Goal: Information Seeking & Learning: Learn about a topic

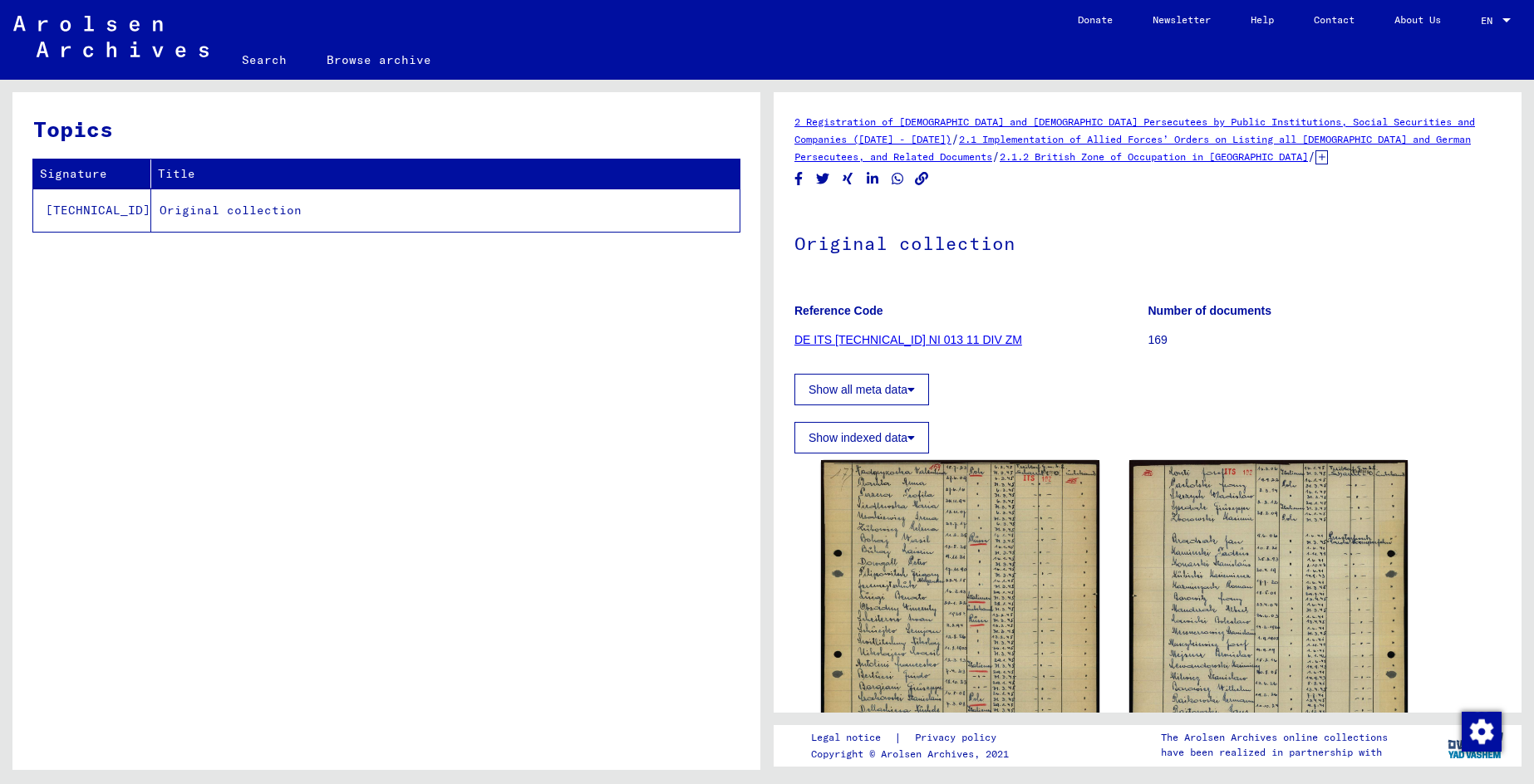
click at [838, 338] on link "DE ITS [TECHNICAL_ID] NI 013 11 DIV ZM" at bounding box center [908, 340] width 227 height 13
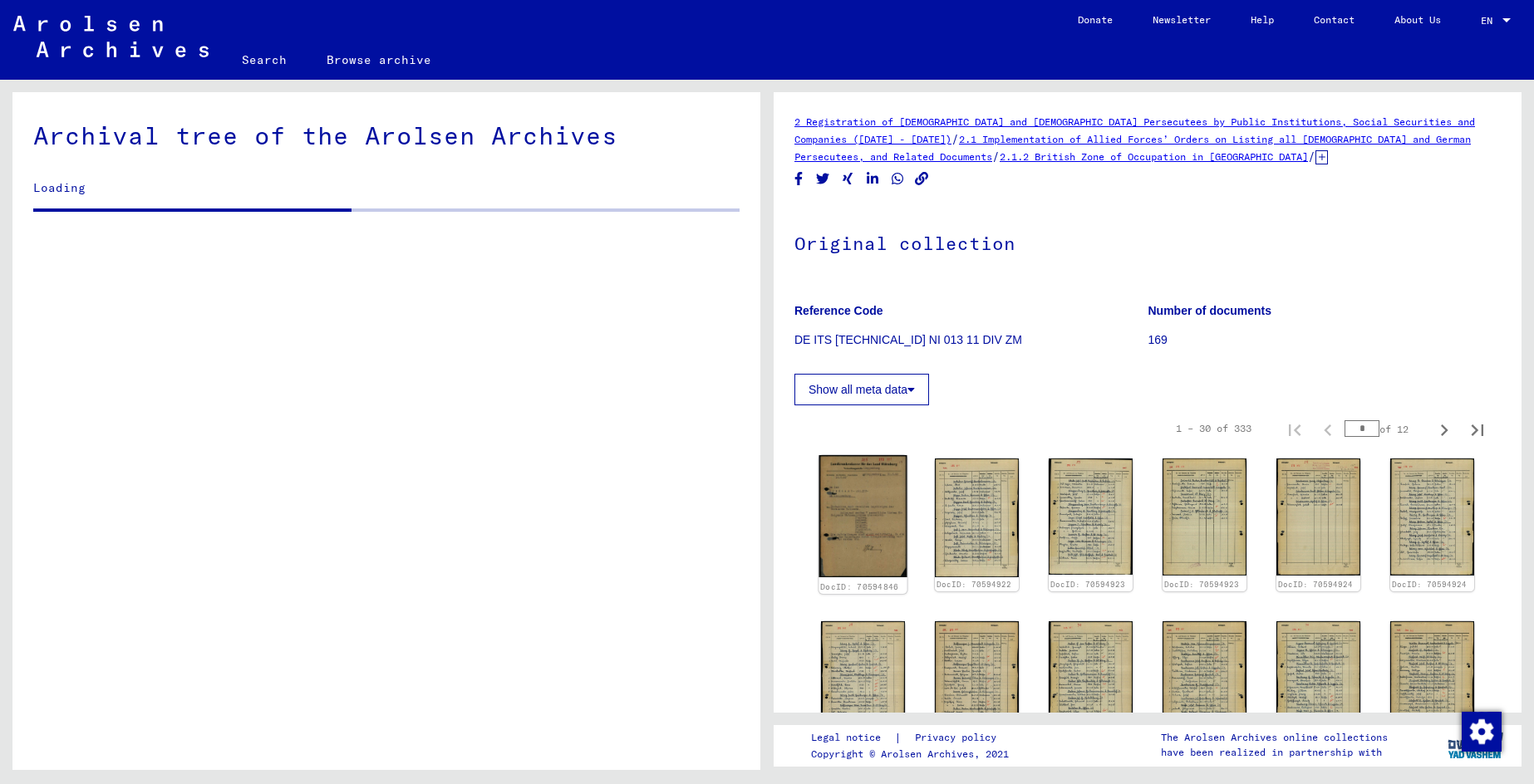
scroll to position [1978, 0]
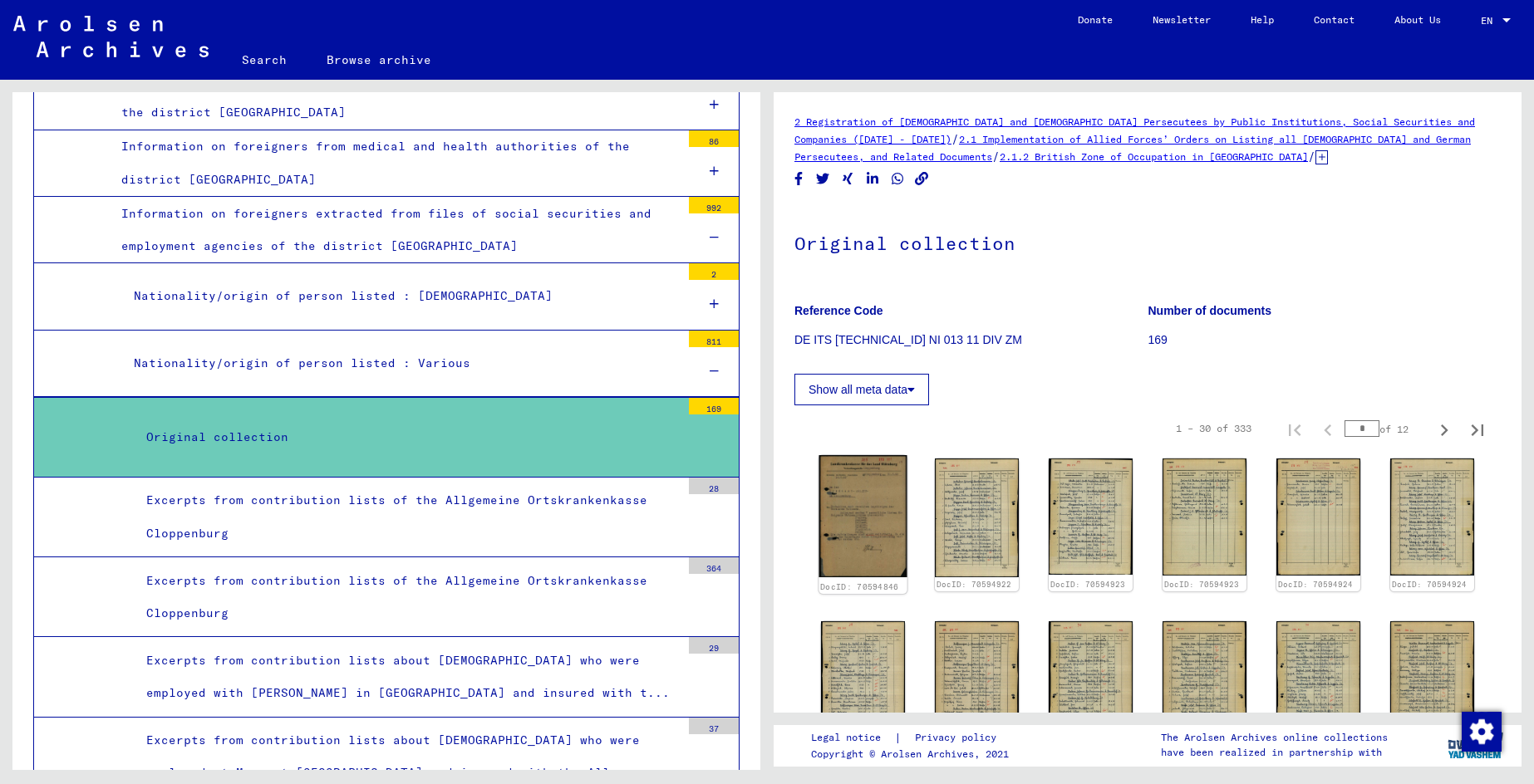
click at [875, 525] on img at bounding box center [863, 515] width 88 height 122
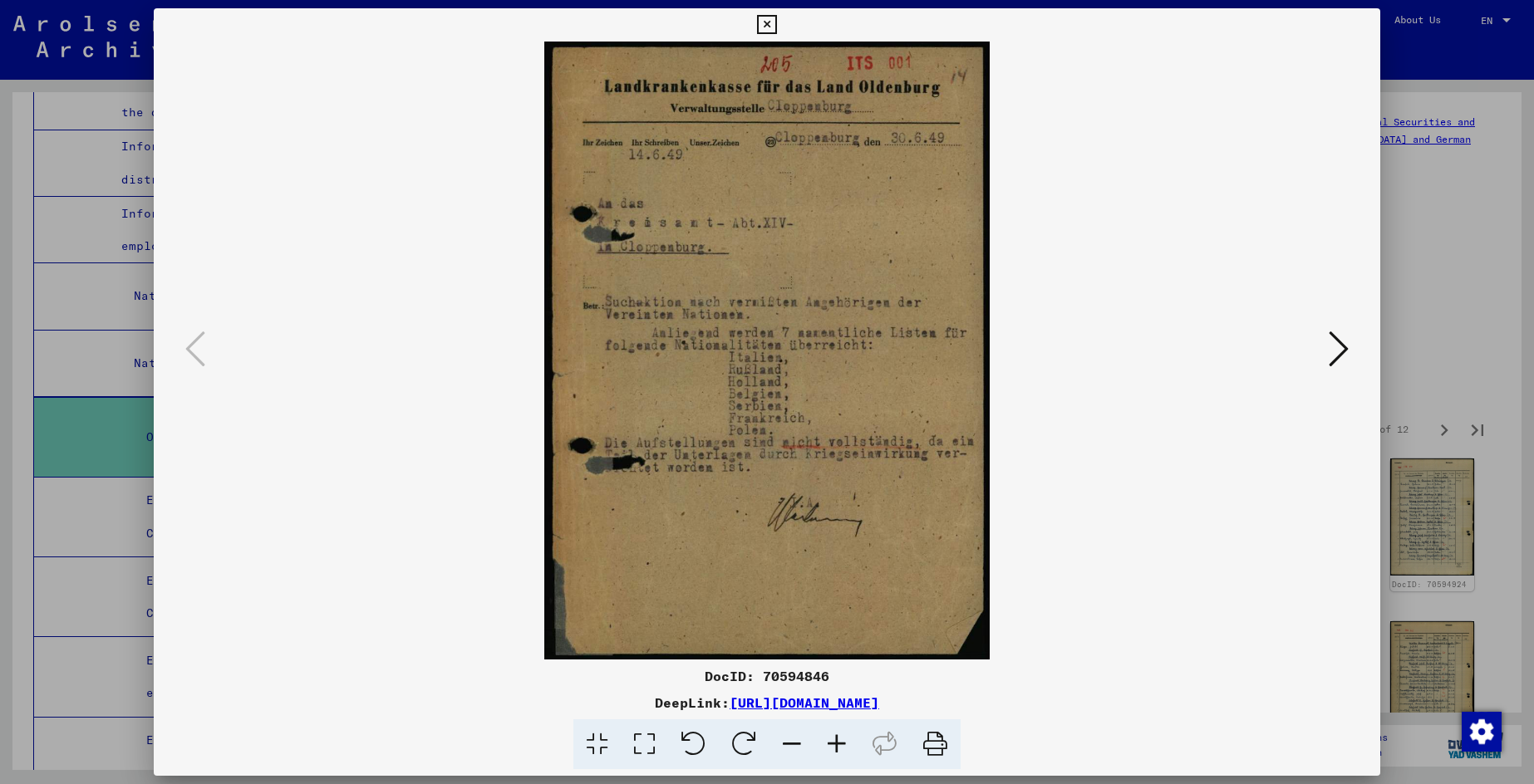
click at [1342, 352] on icon at bounding box center [1339, 348] width 20 height 40
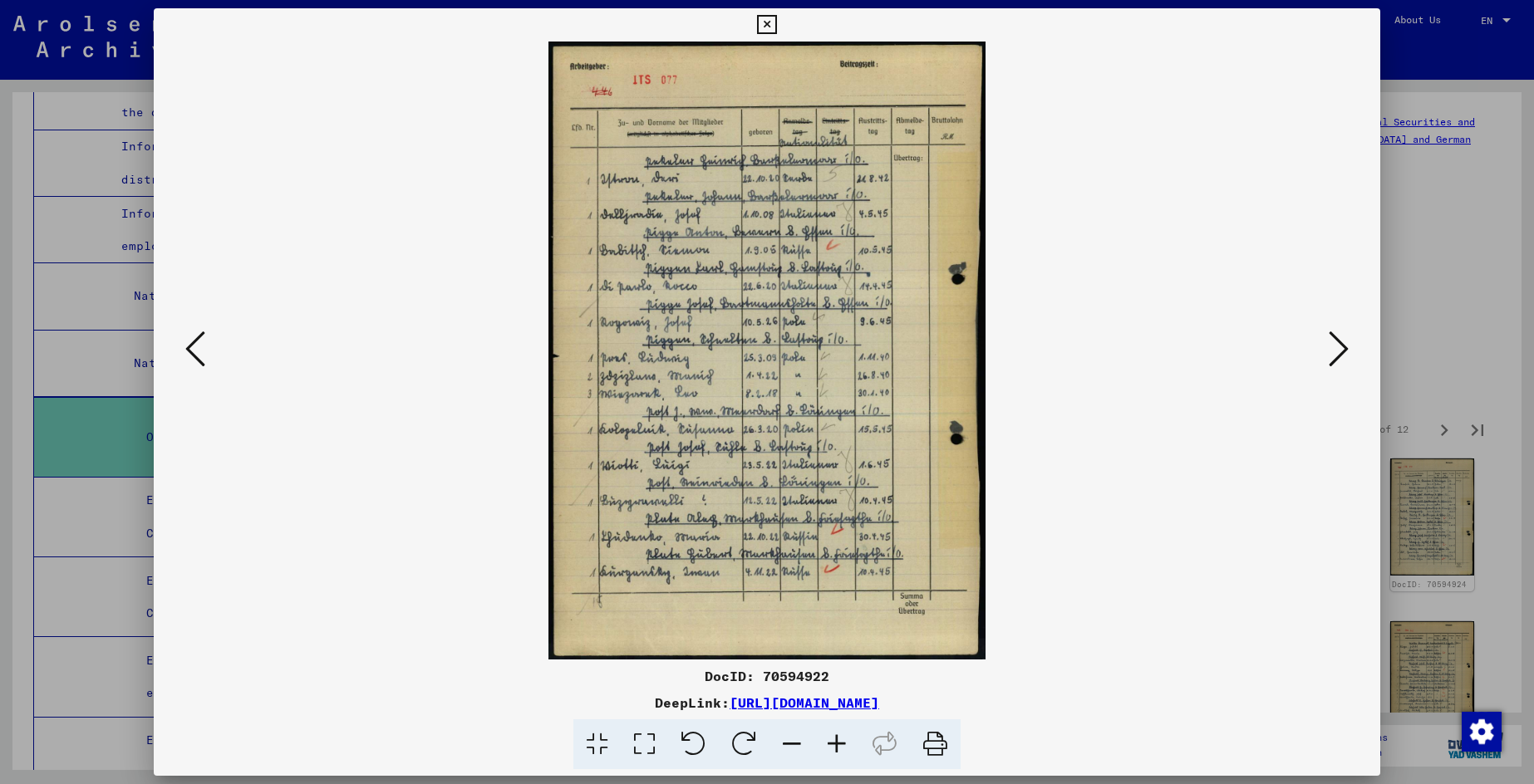
click at [1342, 353] on icon at bounding box center [1339, 348] width 20 height 40
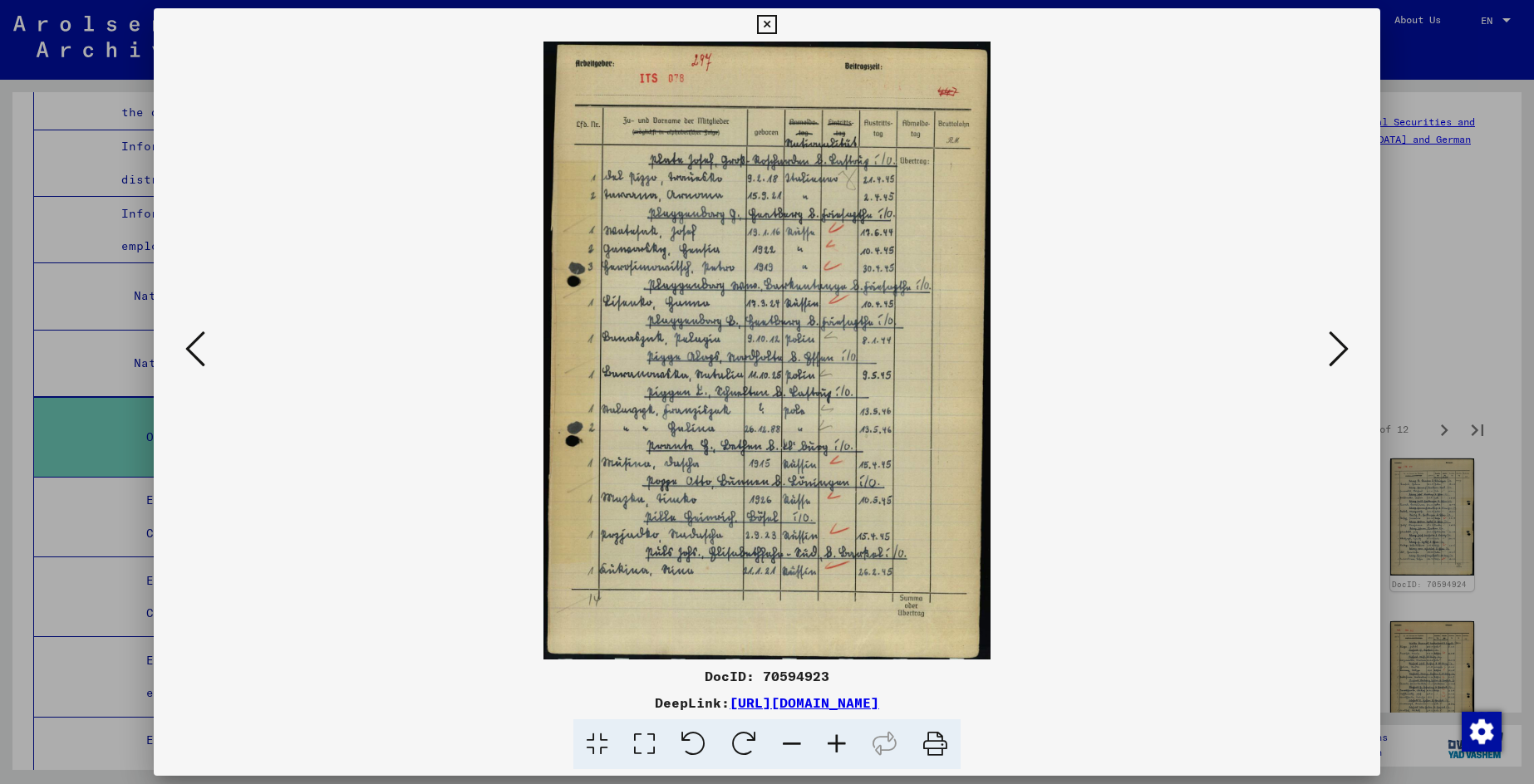
click at [1342, 353] on icon at bounding box center [1339, 348] width 20 height 40
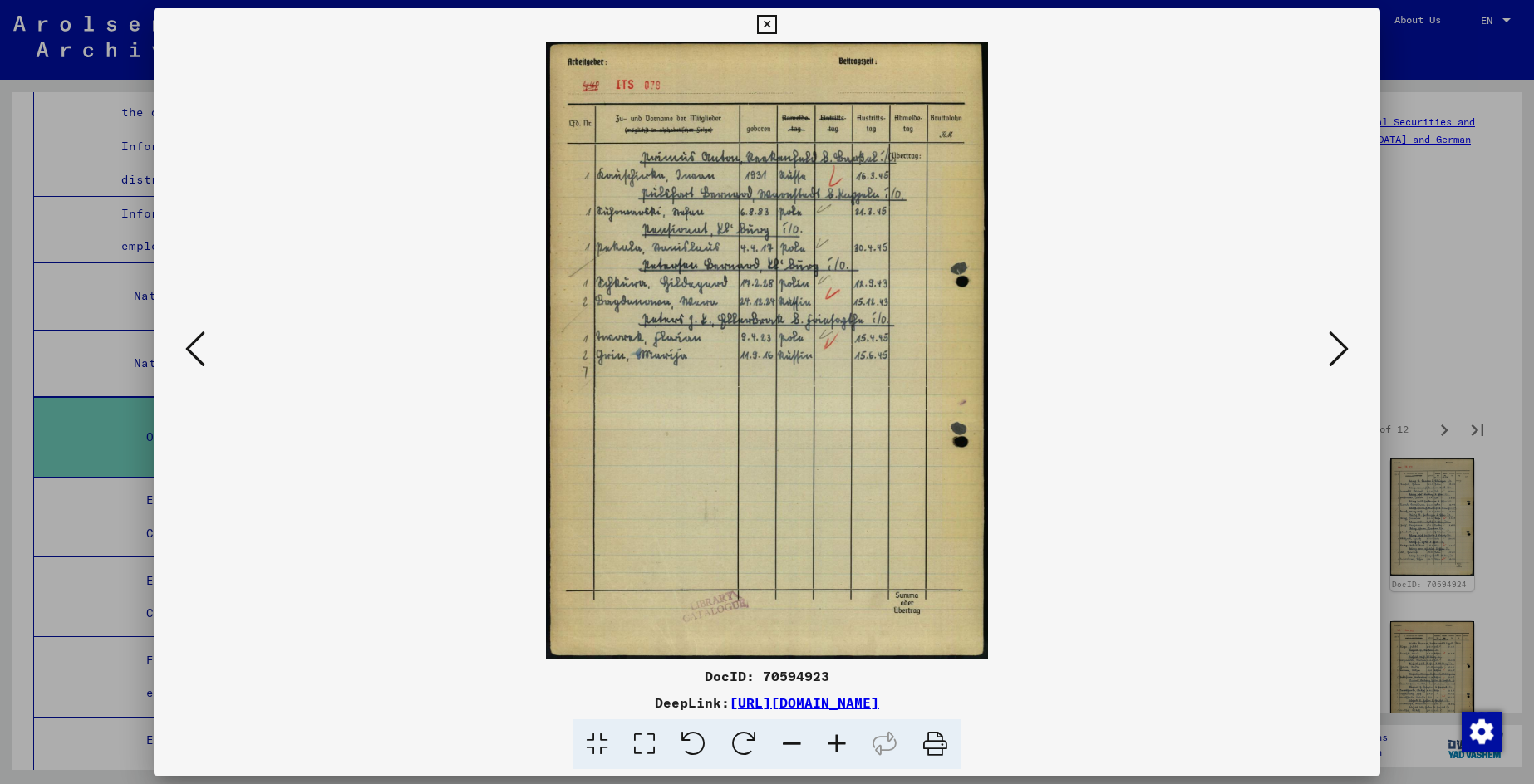
click at [1342, 353] on icon at bounding box center [1339, 348] width 20 height 40
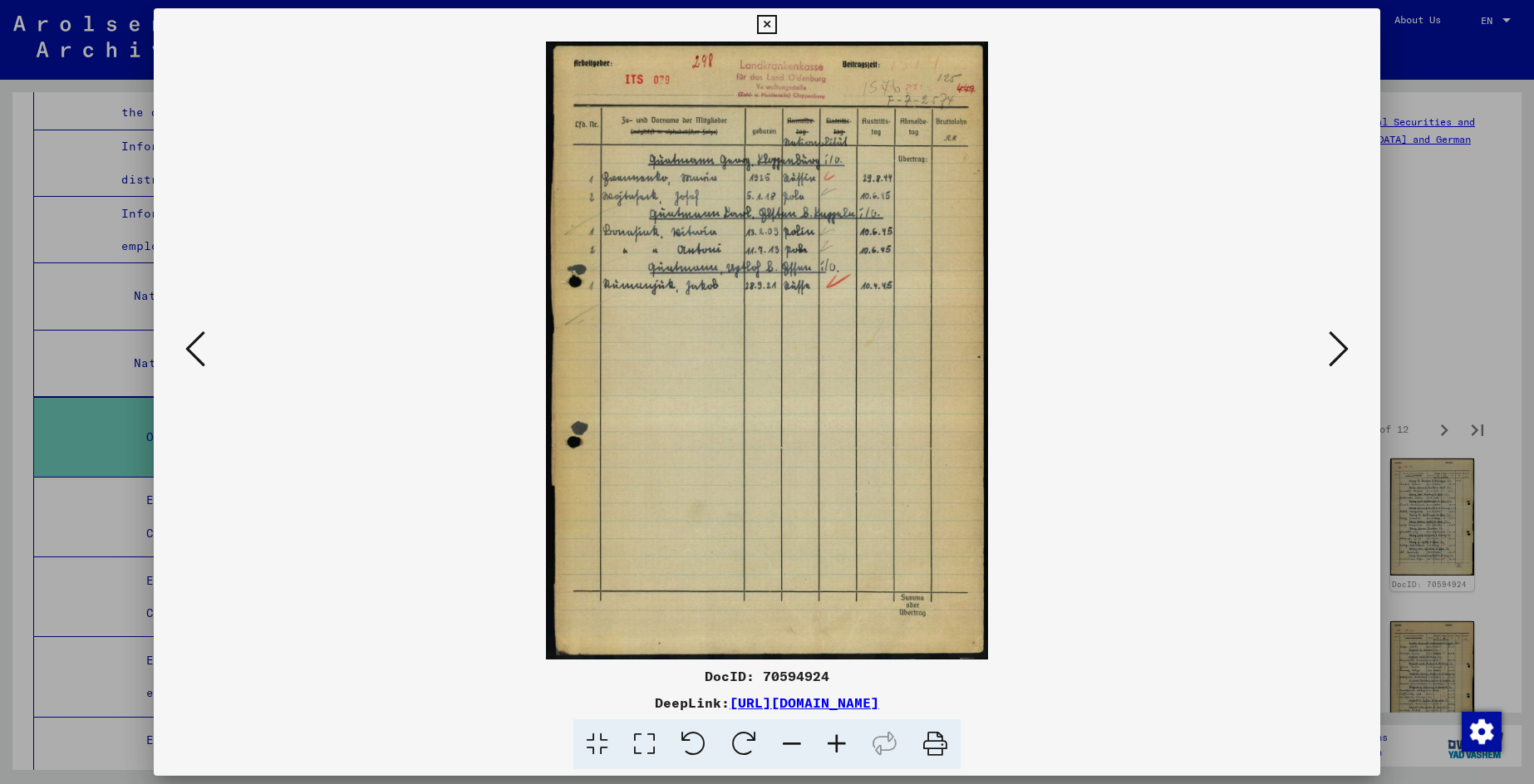
click at [1342, 353] on icon at bounding box center [1339, 348] width 20 height 40
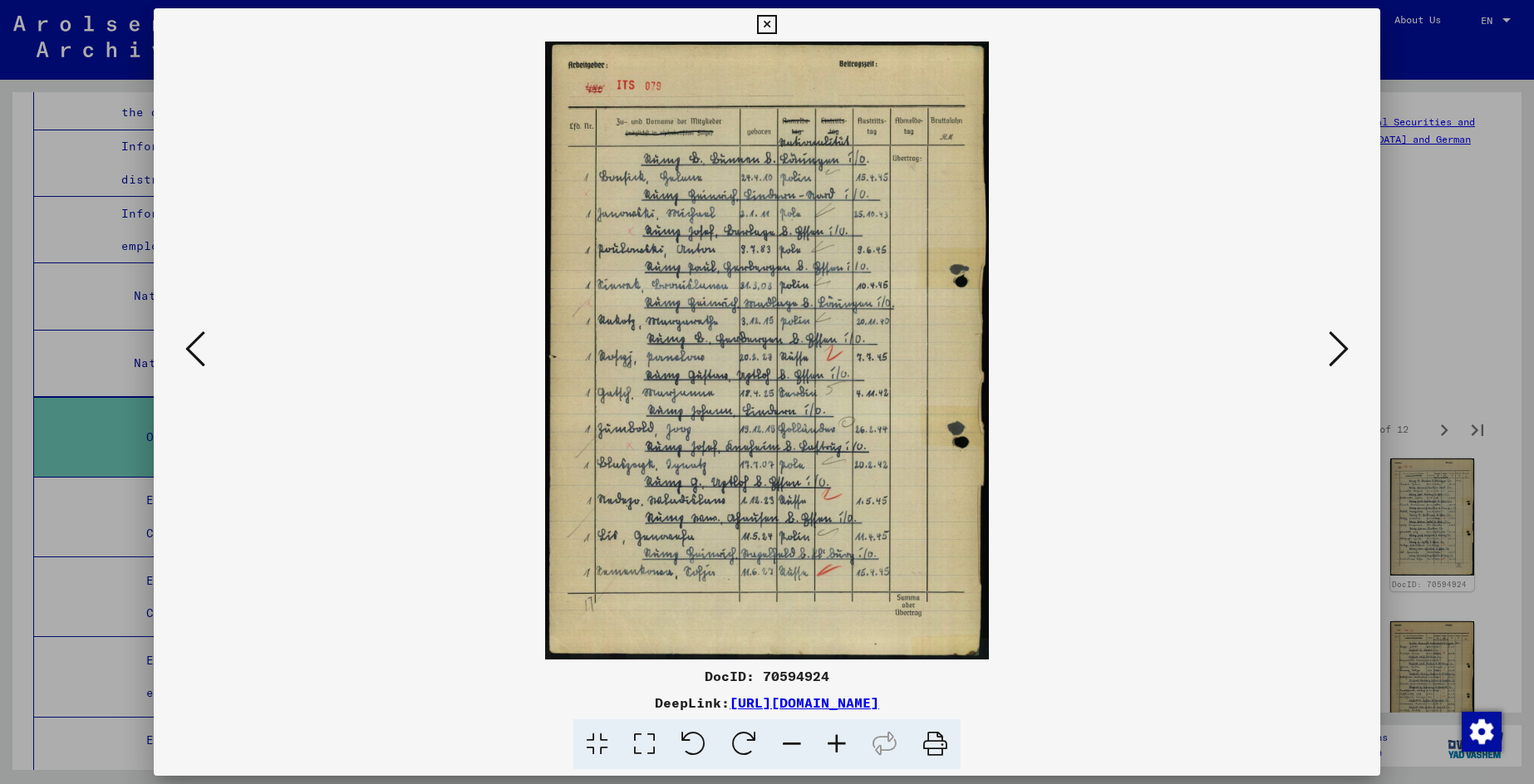
click at [1342, 353] on icon at bounding box center [1339, 348] width 20 height 40
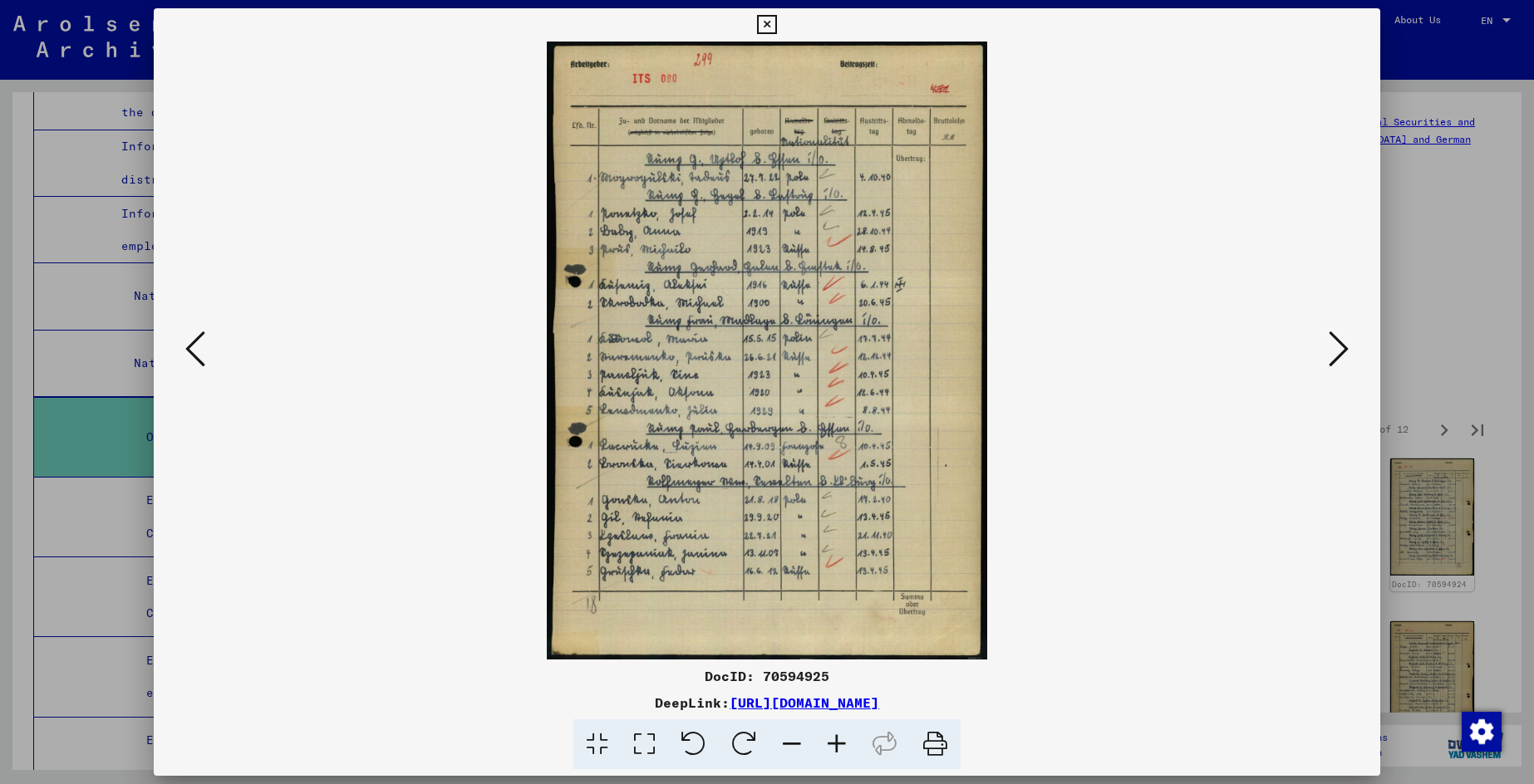
click at [1342, 353] on icon at bounding box center [1339, 348] width 20 height 40
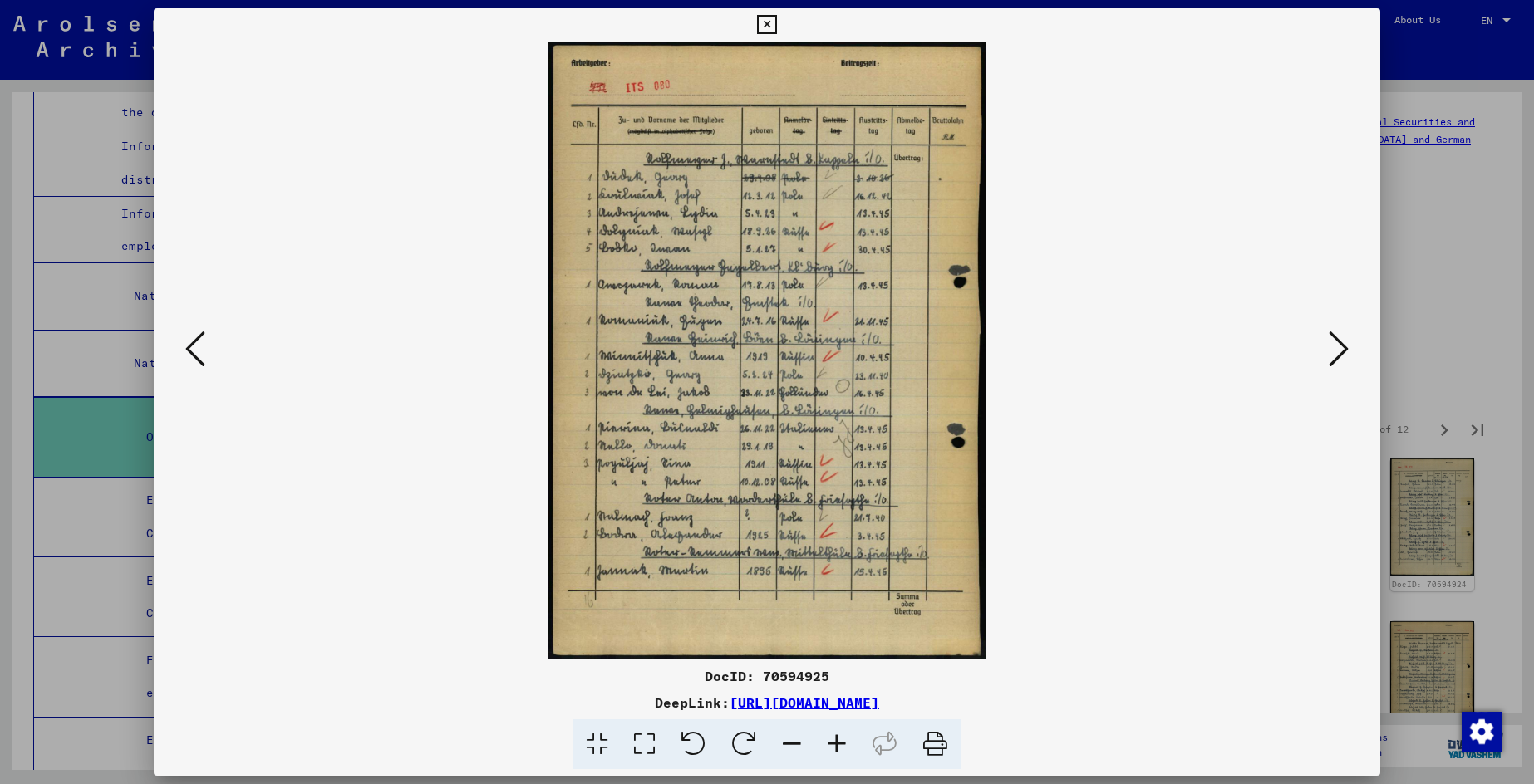
click at [1342, 353] on icon at bounding box center [1339, 348] width 20 height 40
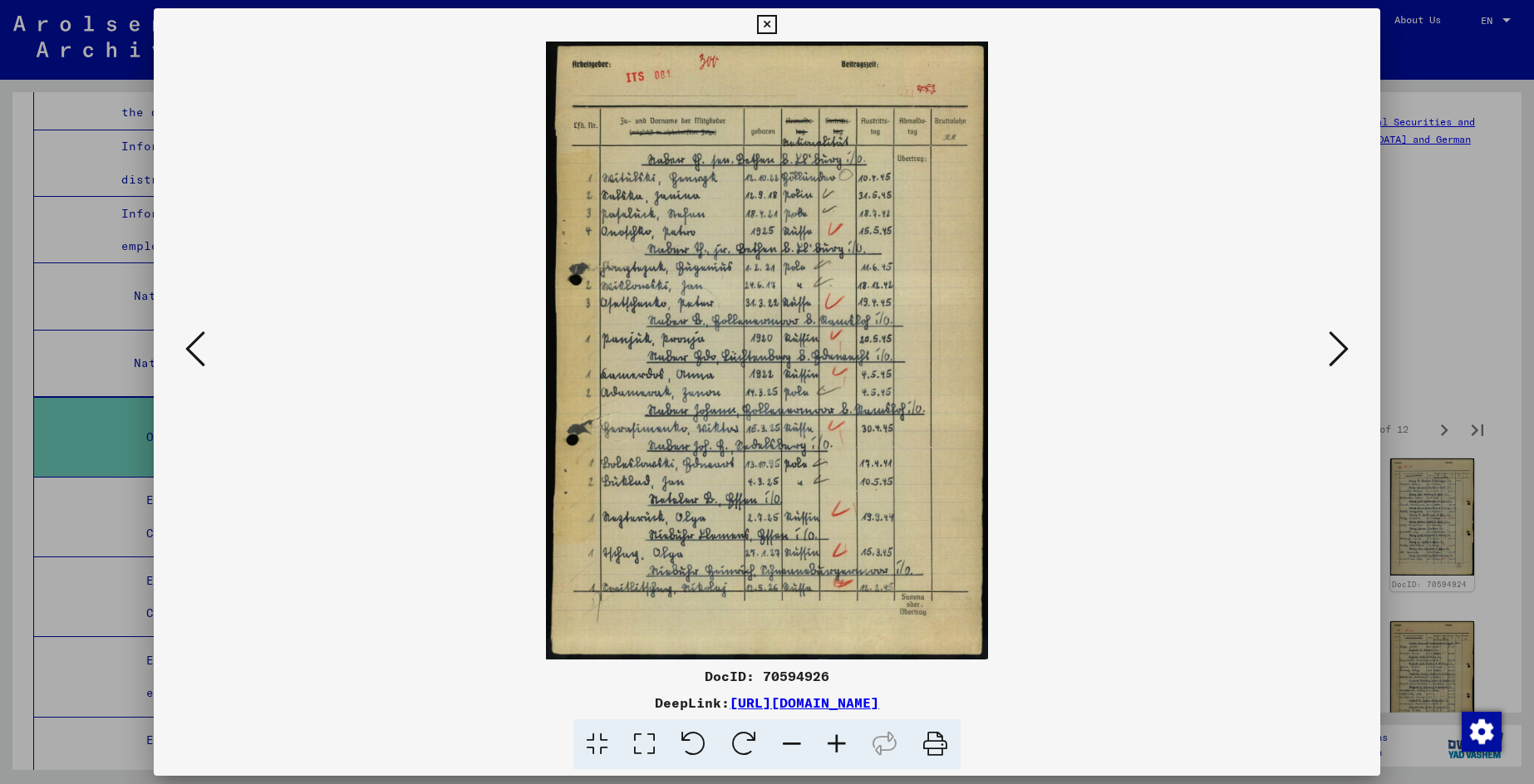
click at [197, 346] on icon at bounding box center [195, 348] width 20 height 40
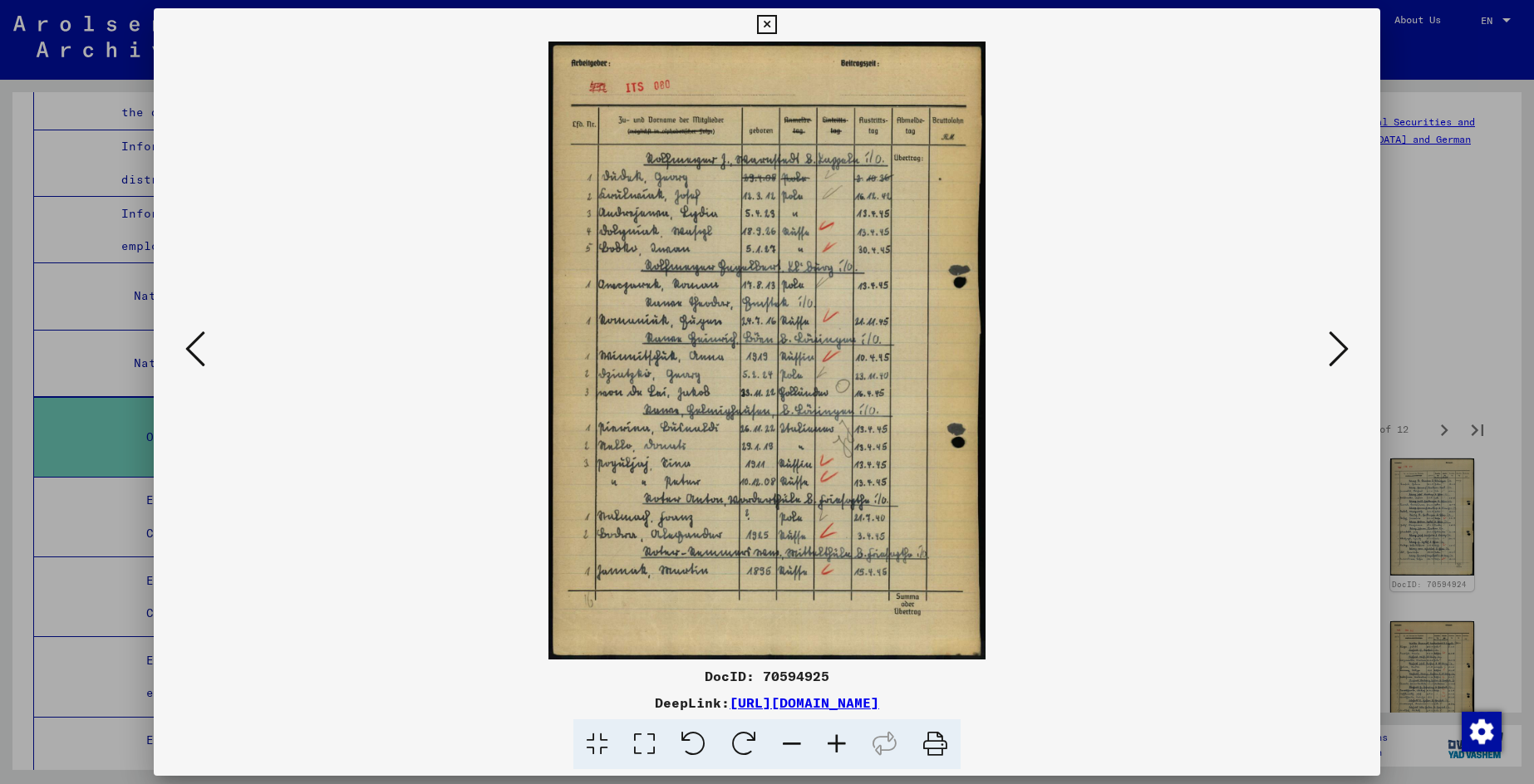
click at [197, 346] on icon at bounding box center [195, 348] width 20 height 40
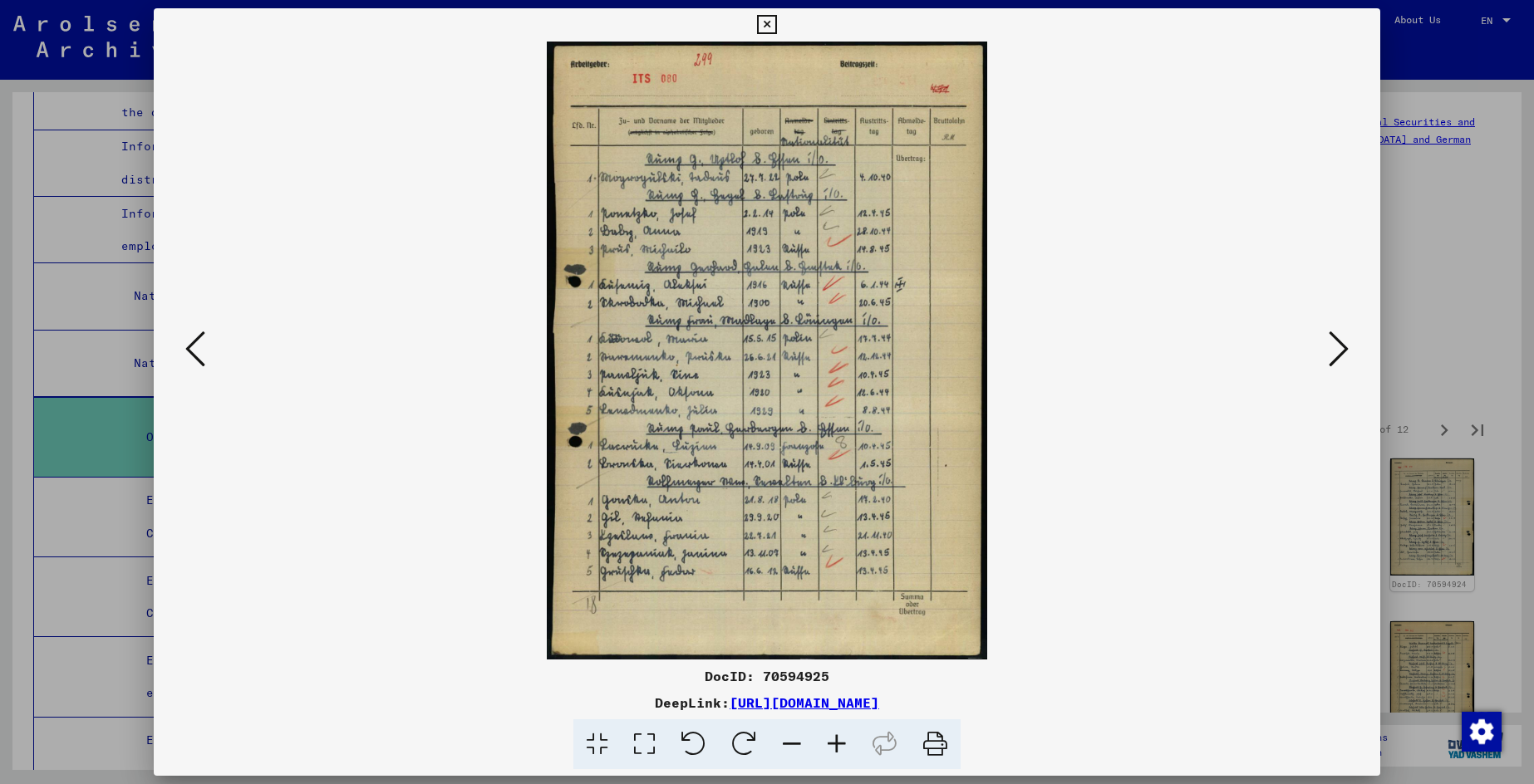
click at [197, 346] on icon at bounding box center [195, 348] width 20 height 40
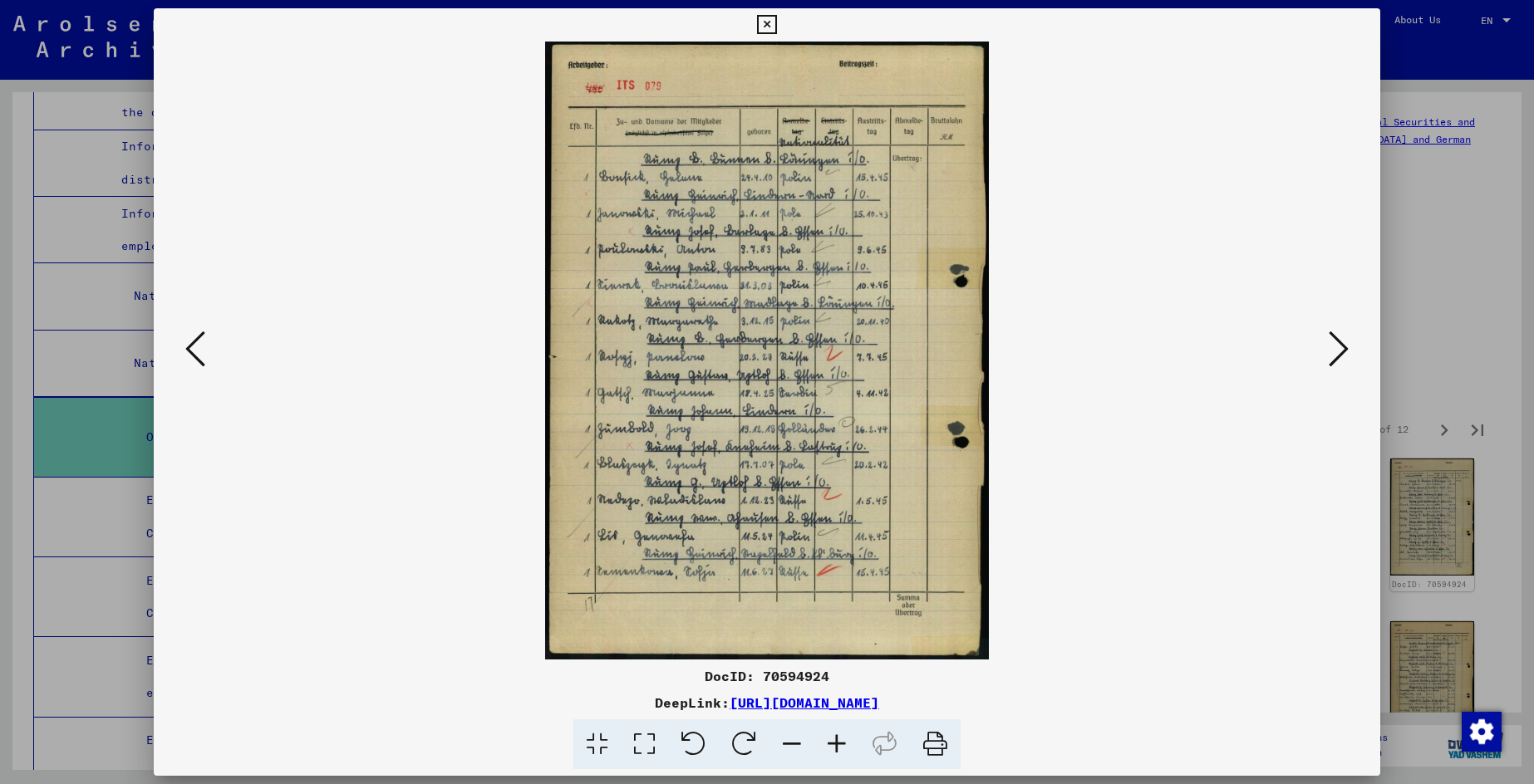
click at [197, 346] on icon at bounding box center [195, 348] width 20 height 40
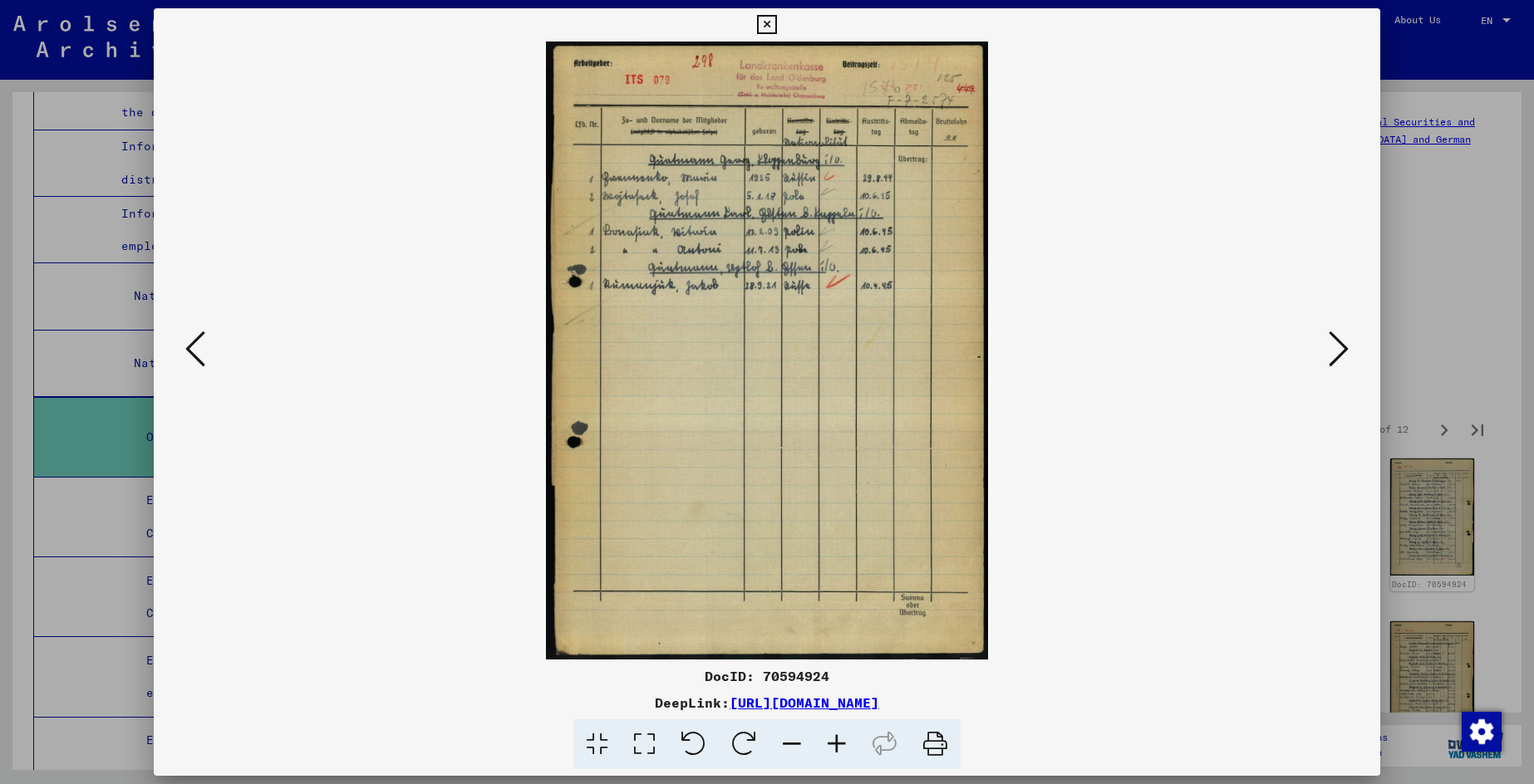
click at [197, 346] on icon at bounding box center [195, 348] width 20 height 40
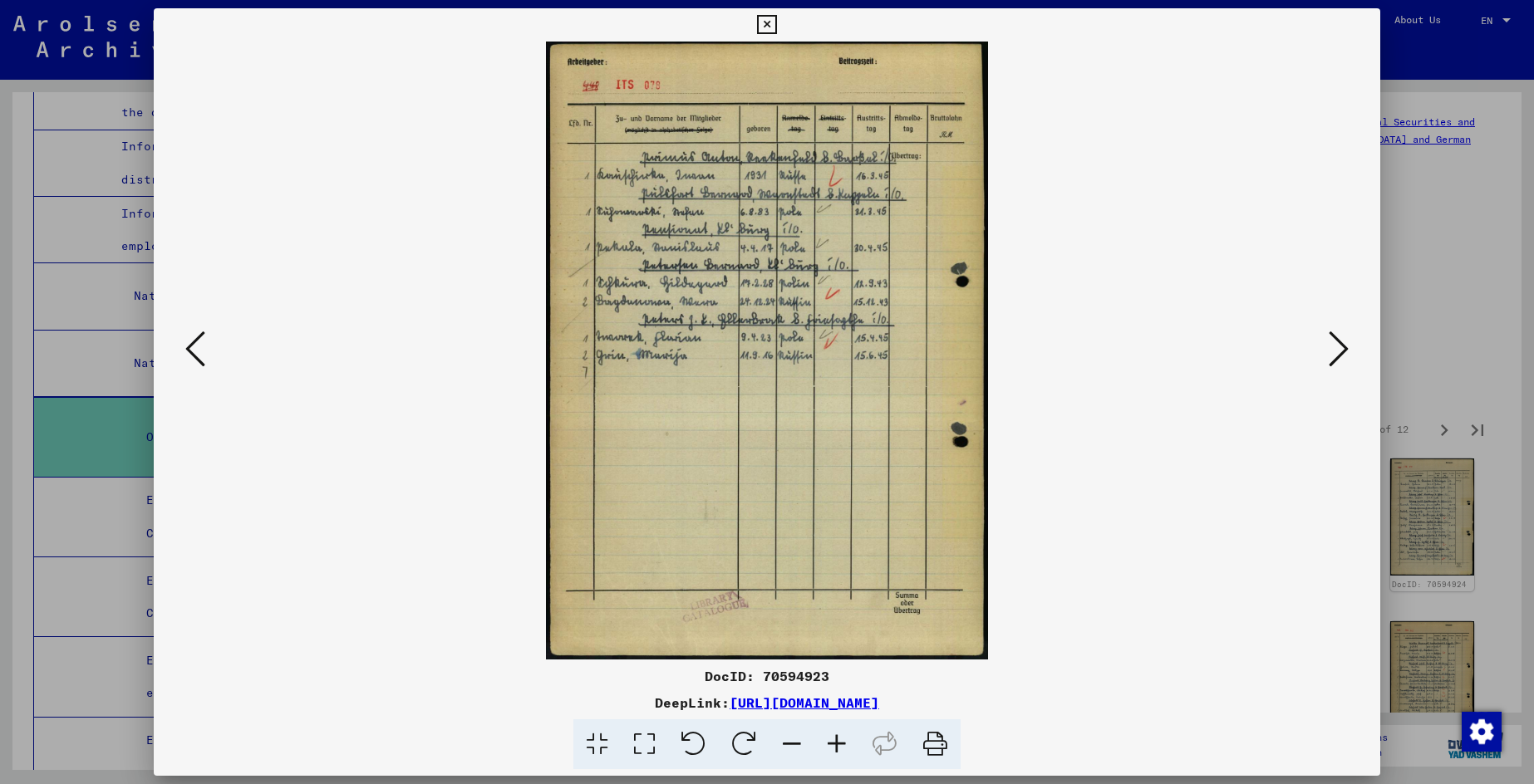
click at [197, 346] on icon at bounding box center [195, 348] width 20 height 40
